Goal: Task Accomplishment & Management: Use online tool/utility

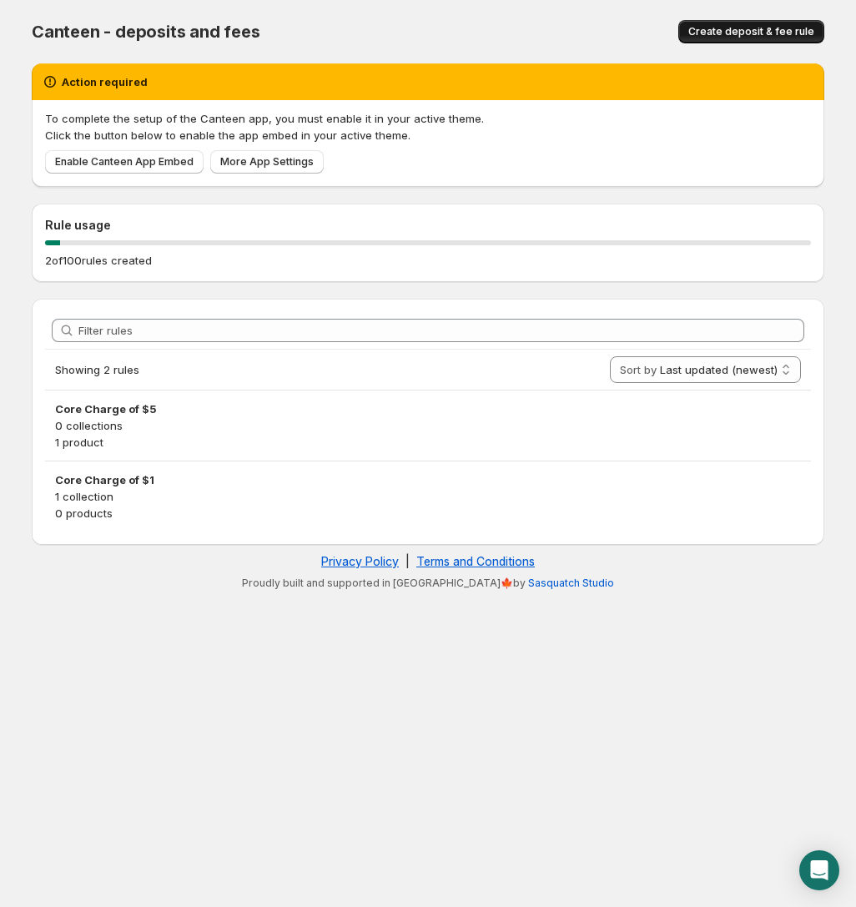
click at [733, 28] on span "Create deposit & fee rule" at bounding box center [752, 31] width 126 height 13
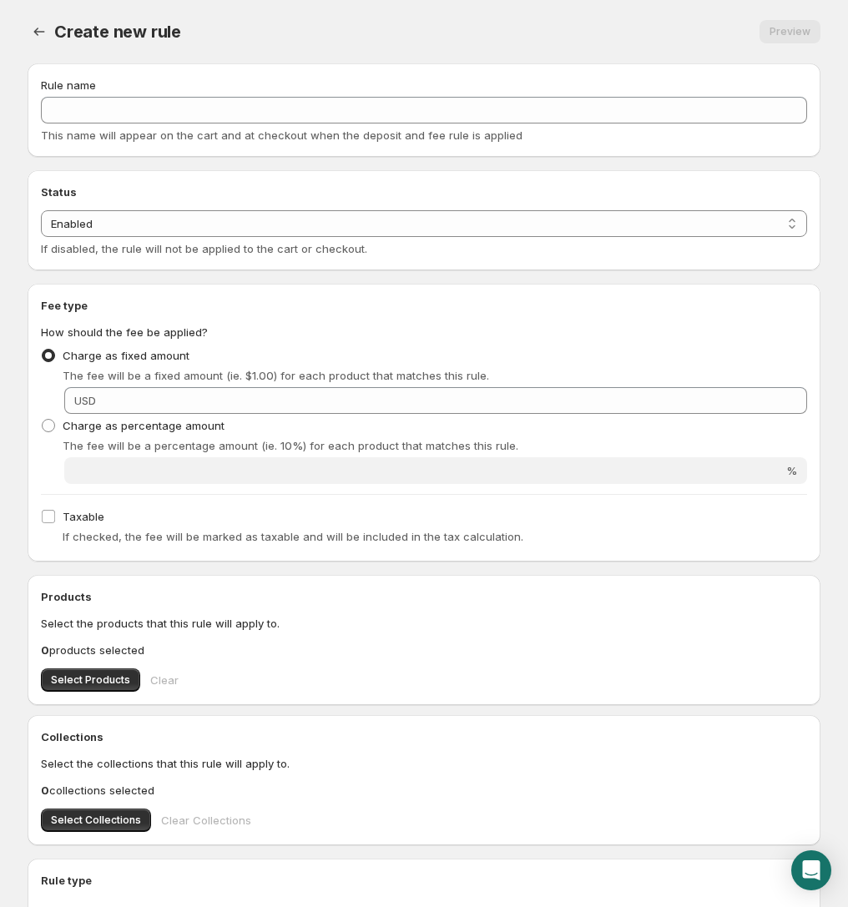
click at [202, 129] on span "This name will appear on the cart and at checkout when the deposit and fee rule…" at bounding box center [282, 135] width 482 height 13
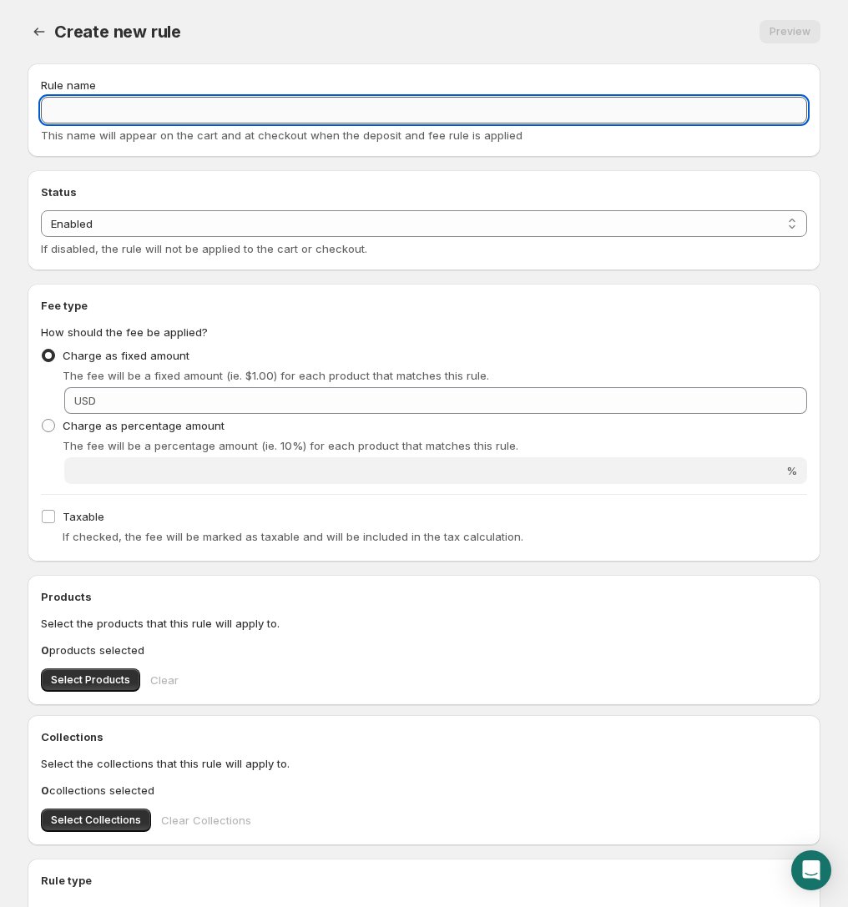
click at [199, 119] on input "Rule name" at bounding box center [424, 110] width 766 height 27
type input "Gas Engine"
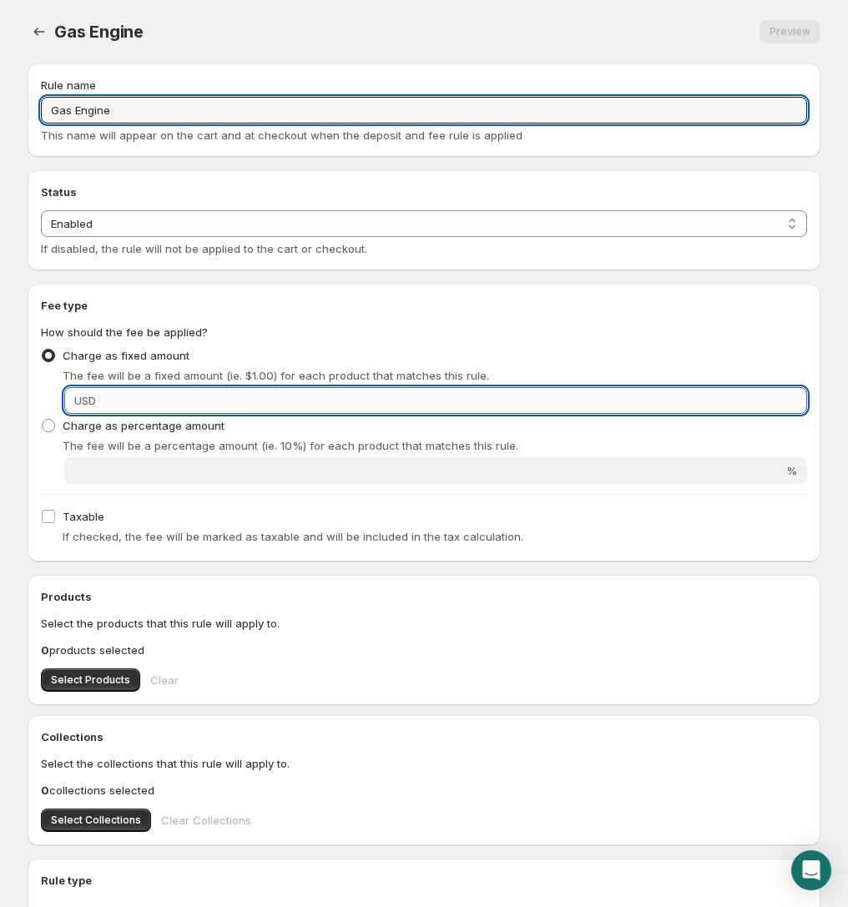
click at [140, 393] on input "Fixed amount" at bounding box center [454, 400] width 706 height 27
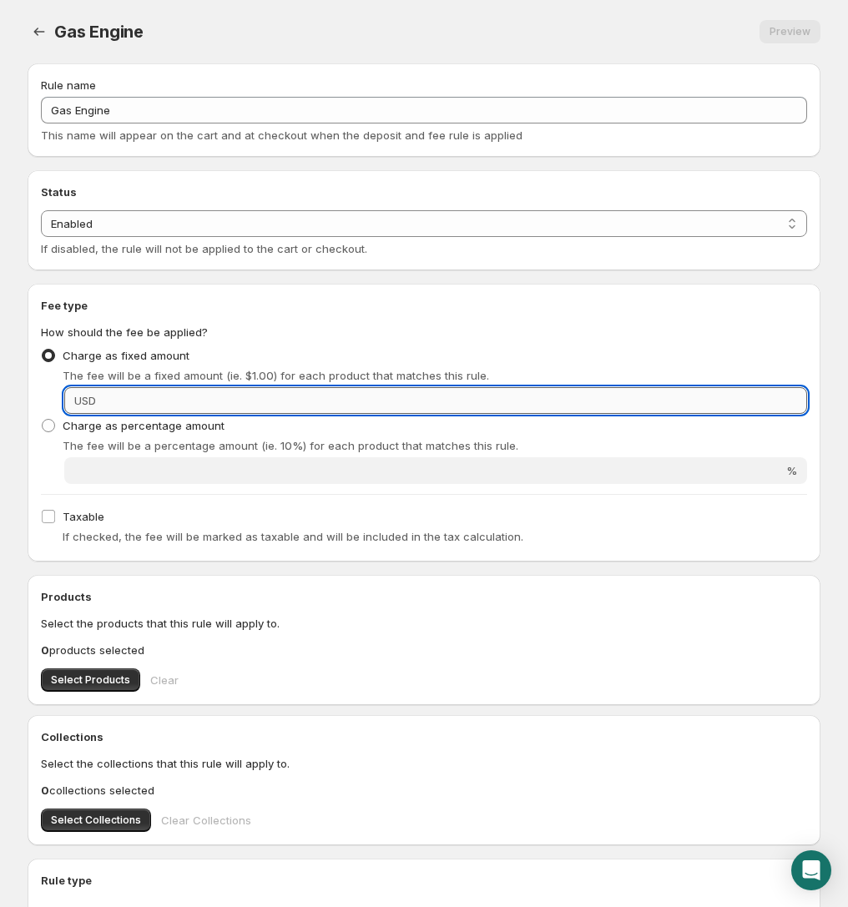
click at [147, 394] on input "Fixed amount" at bounding box center [454, 400] width 706 height 27
click at [116, 403] on input "Fixed amount" at bounding box center [454, 400] width 706 height 27
click at [119, 397] on input "Fixed amount" at bounding box center [454, 400] width 706 height 27
type input "75"
click at [325, 522] on div "Taxable If checked, the fee will be marked as taxable and will be included in t…" at bounding box center [424, 526] width 766 height 43
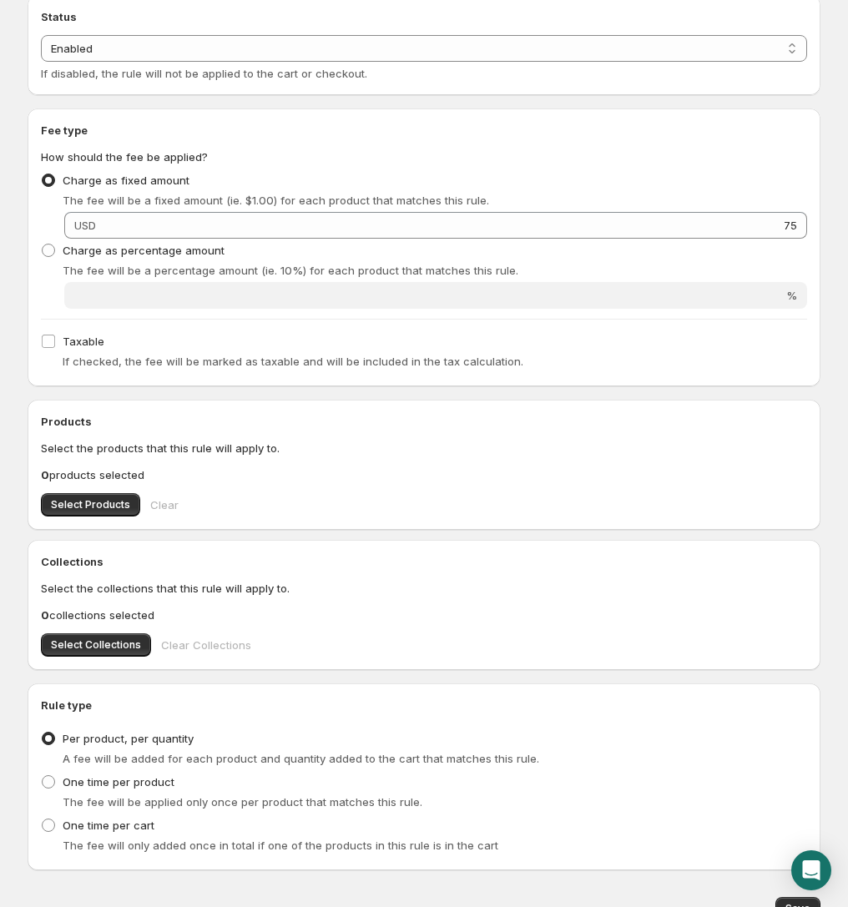
scroll to position [195, 0]
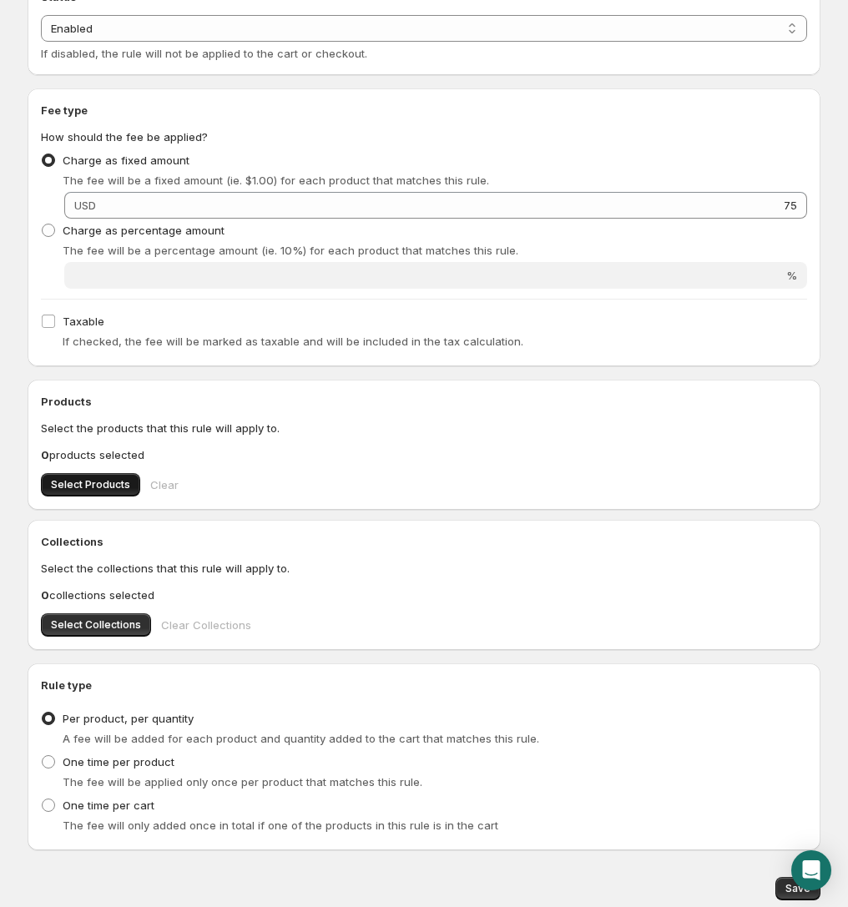
click at [75, 478] on span "Select Products" at bounding box center [90, 484] width 79 height 13
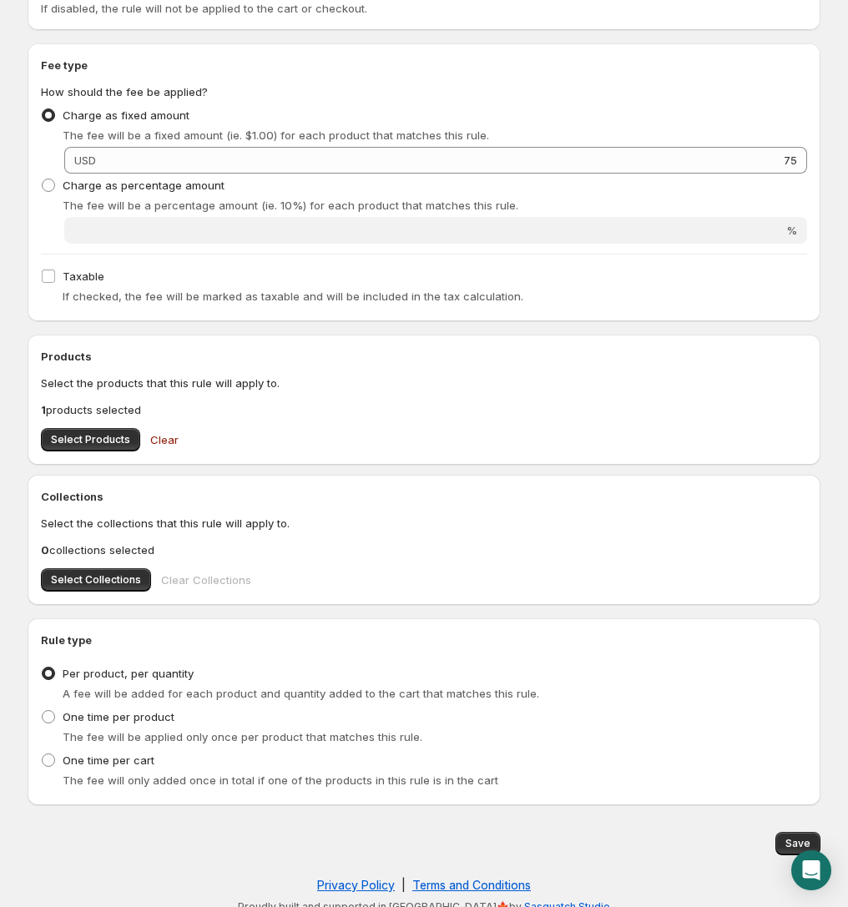
scroll to position [255, 0]
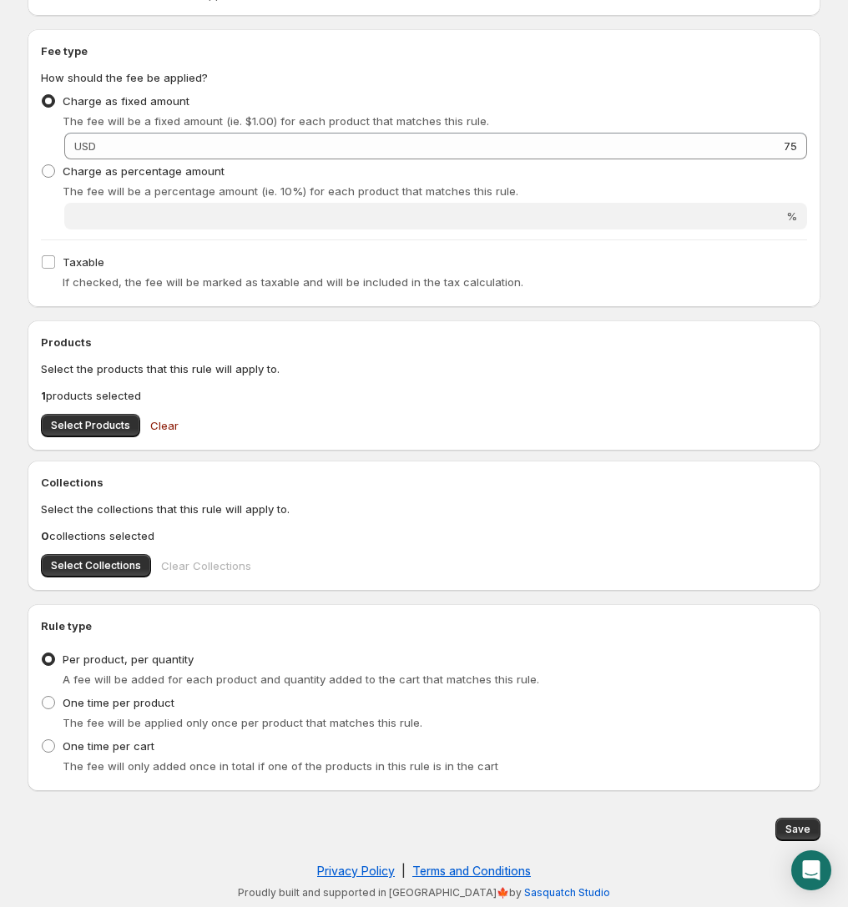
click at [123, 396] on p "1 products selected" at bounding box center [424, 395] width 766 height 17
click at [793, 823] on span "Save" at bounding box center [797, 829] width 25 height 13
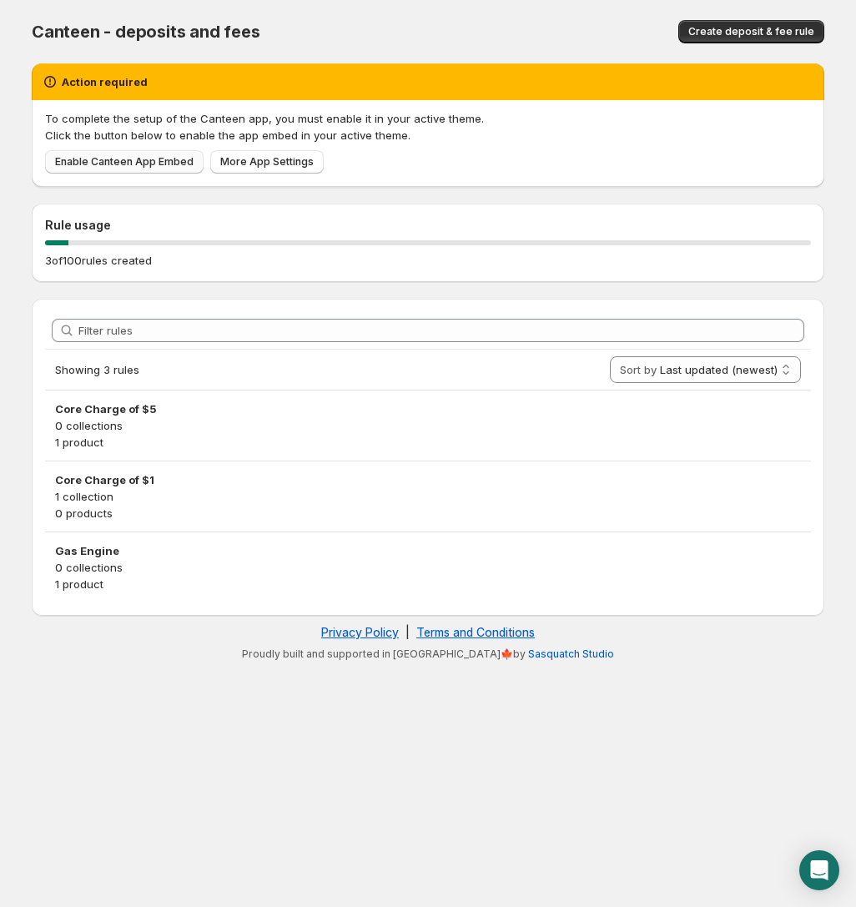
click at [129, 161] on span "Enable Canteen App Embed" at bounding box center [124, 161] width 139 height 13
click at [328, 210] on div "Rule usage 3 of 100 rules created" at bounding box center [428, 243] width 793 height 78
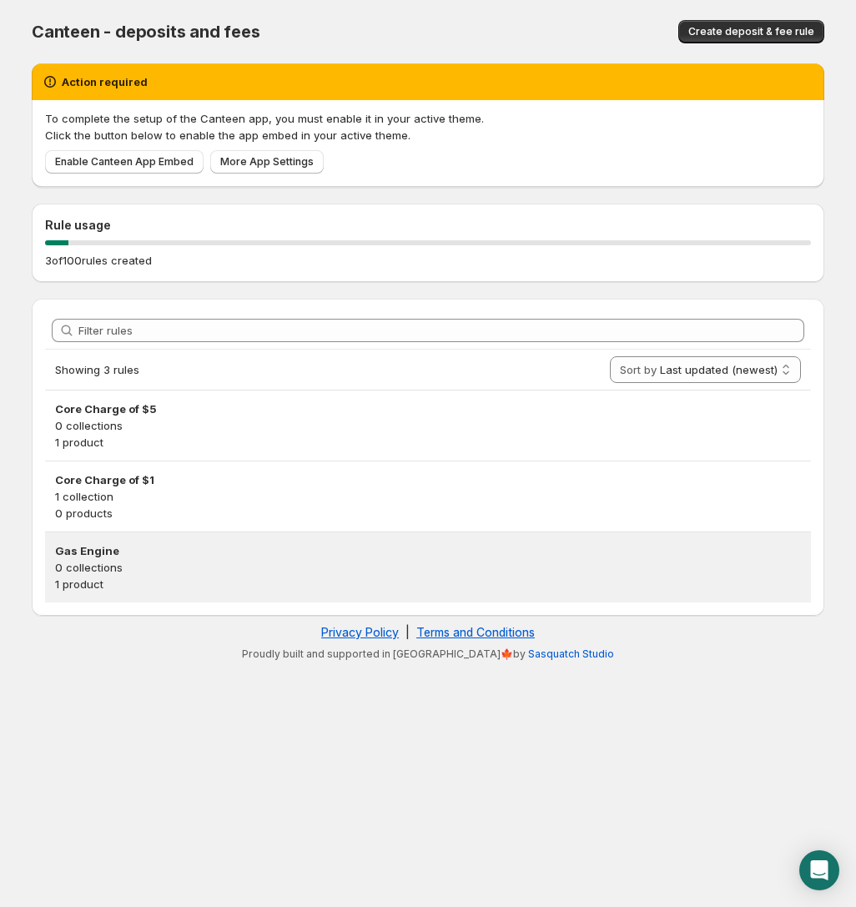
click at [129, 551] on h3 "Gas Engine" at bounding box center [428, 550] width 746 height 17
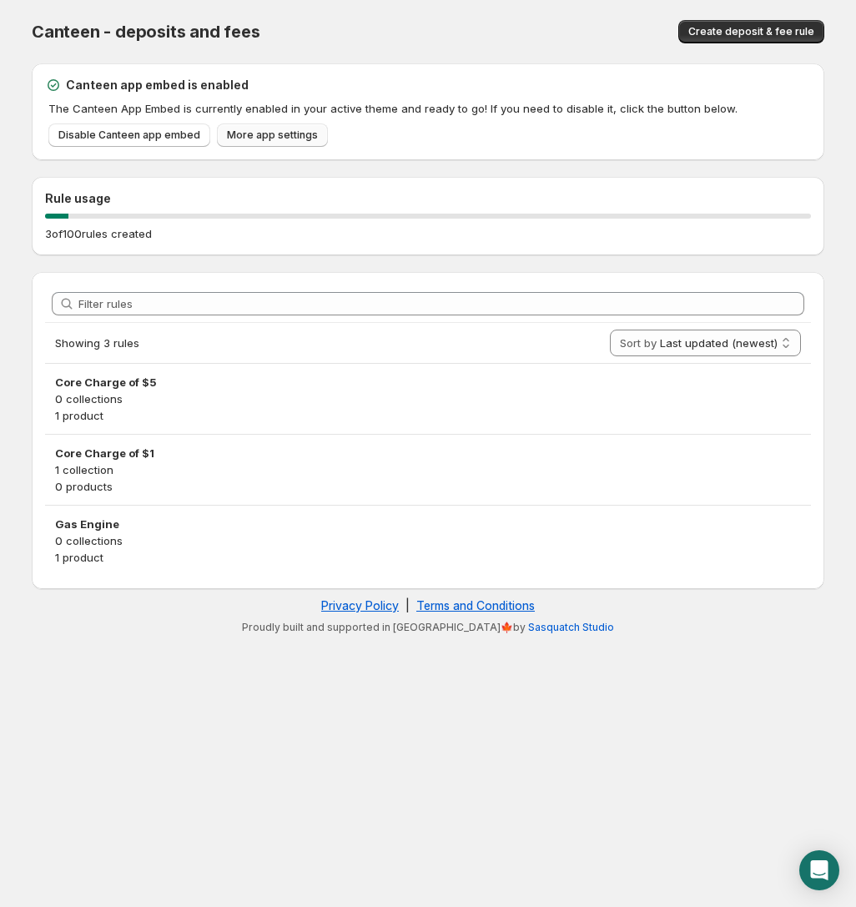
click at [315, 131] on link "More app settings" at bounding box center [272, 135] width 111 height 23
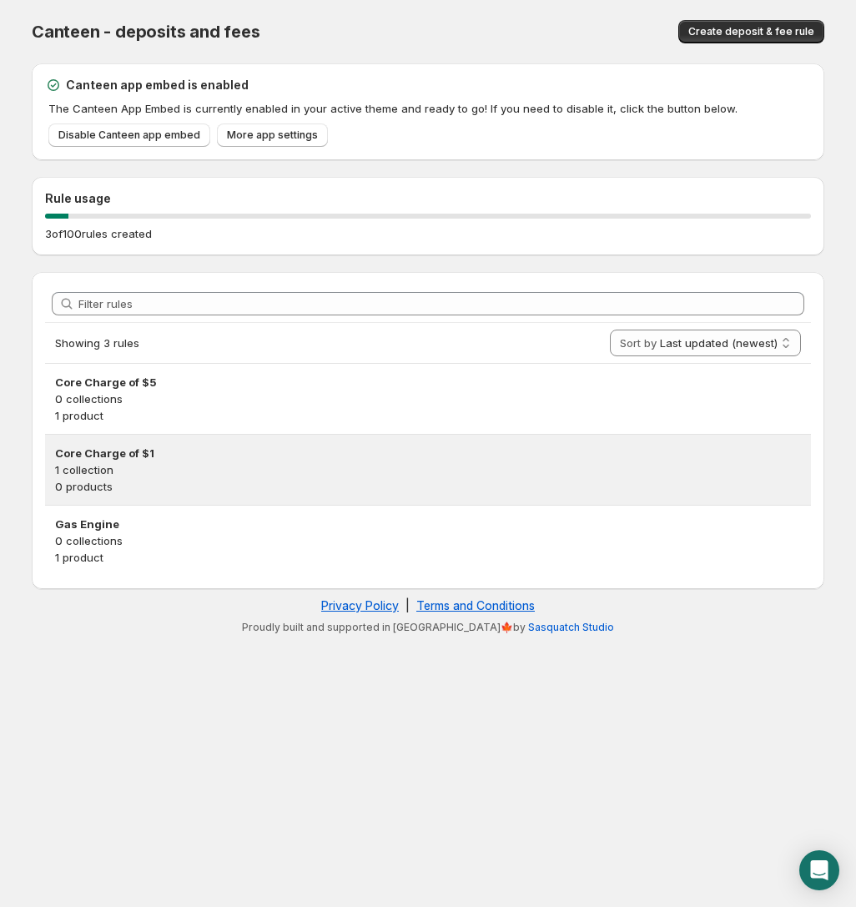
click at [206, 483] on p "0 products" at bounding box center [428, 486] width 746 height 17
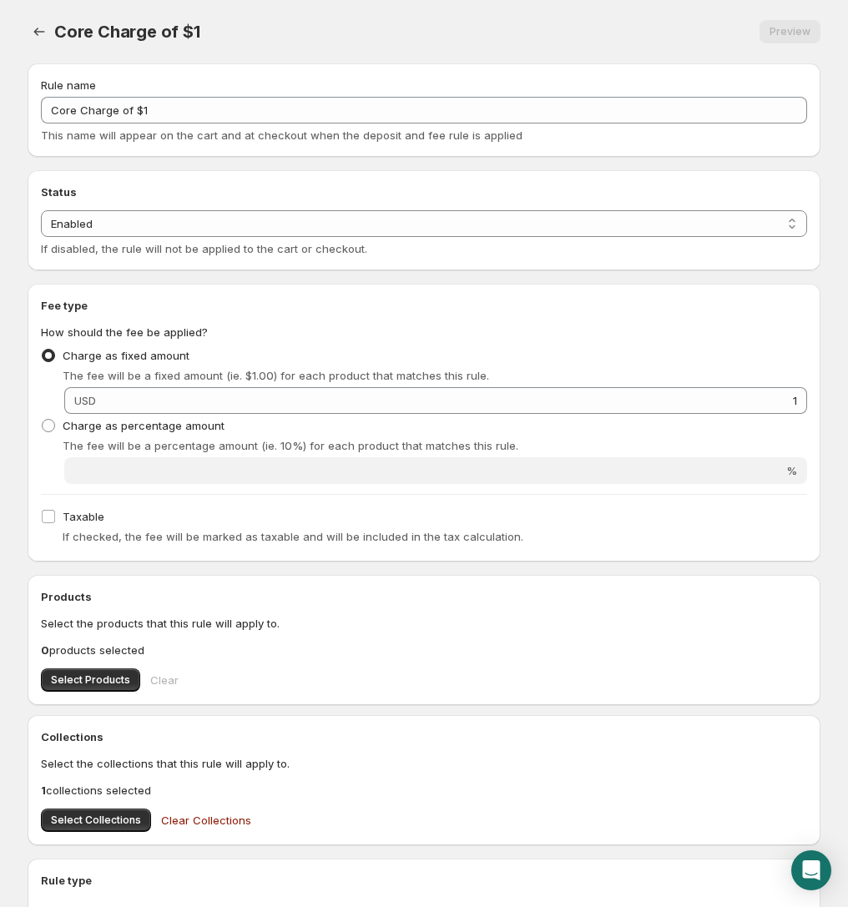
click at [24, 26] on div "Core Charge of $1. This page is ready Core Charge of $1 Preview More actions Pr…" at bounding box center [424, 581] width 833 height 1163
click at [33, 33] on icon "Settings" at bounding box center [39, 31] width 17 height 17
